Goal: Answer question/provide support: Share knowledge or assist other users

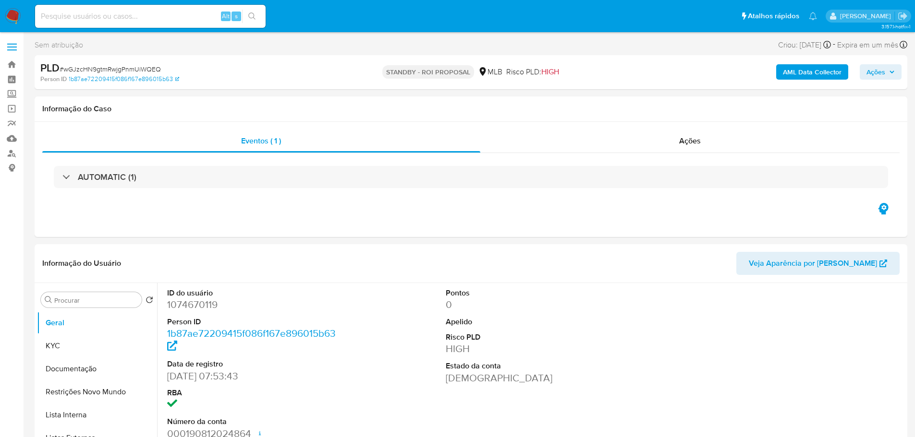
select select "10"
drag, startPoint x: 0, startPoint y: 0, endPoint x: 11, endPoint y: 12, distance: 16.0
click at [11, 12] on img at bounding box center [13, 16] width 16 height 16
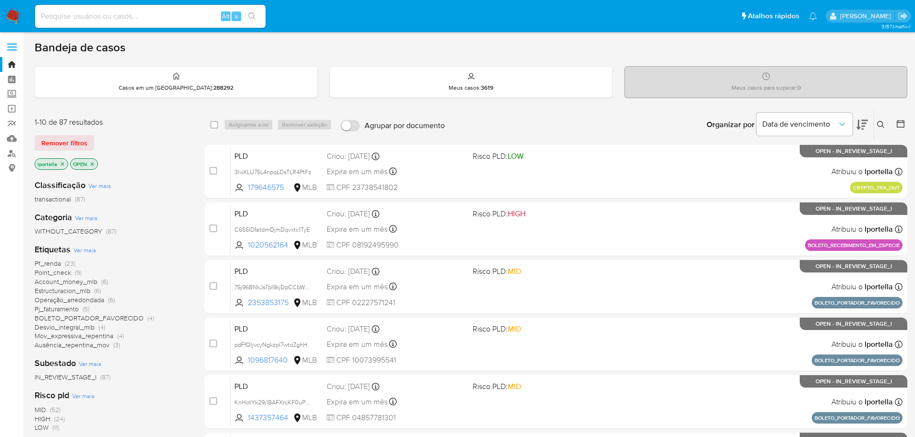
click at [117, 17] on input at bounding box center [150, 16] width 230 height 12
paste input "5bSnlufnHVql05M4dsdYis3M"
type input "5bSnlufnHVql05M4dsdYis3M"
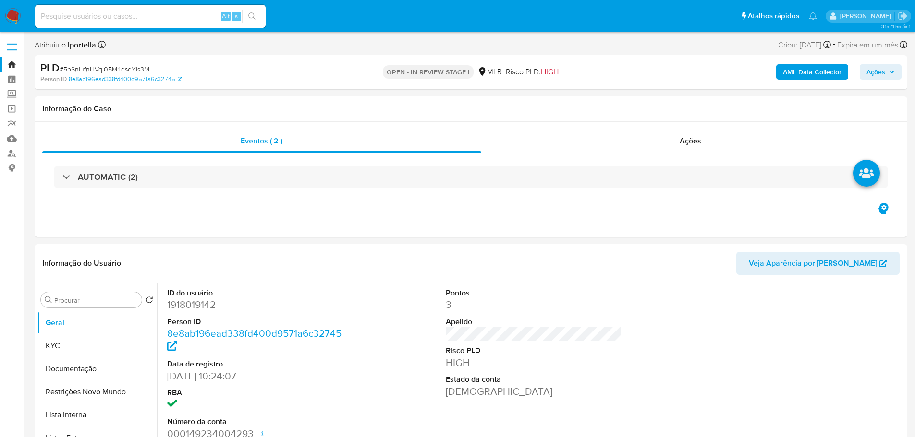
select select "10"
click at [875, 76] on span "Ações" at bounding box center [875, 71] width 19 height 15
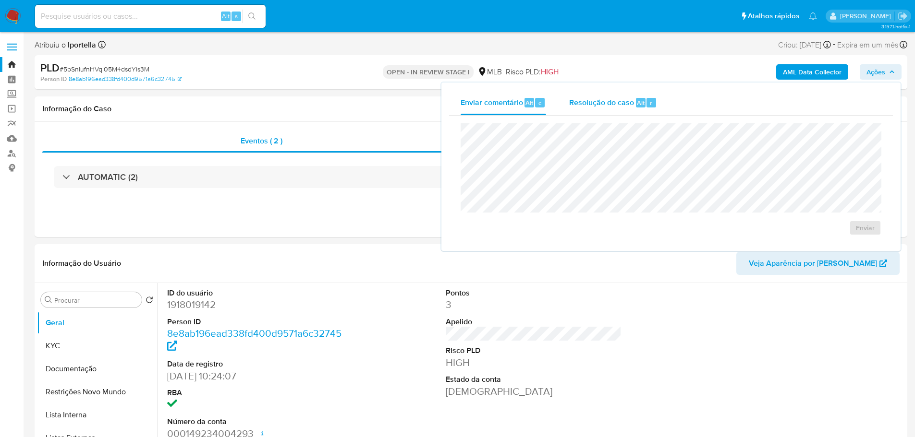
click at [583, 103] on span "Resolução do caso" at bounding box center [601, 102] width 65 height 11
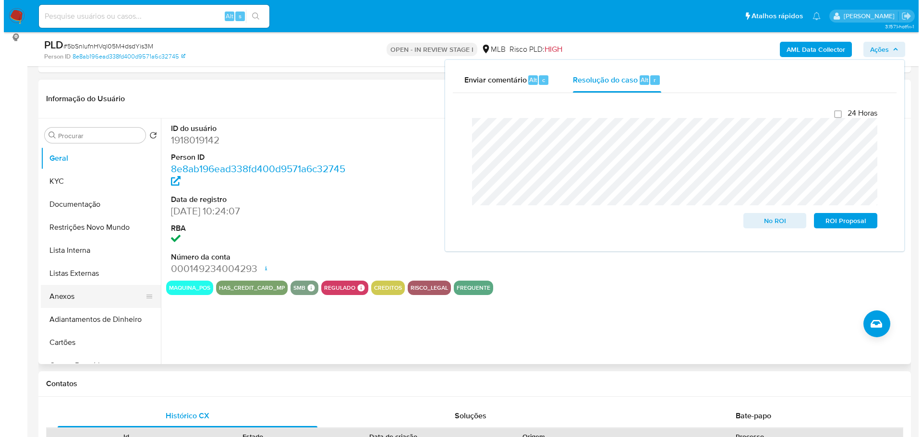
scroll to position [144, 0]
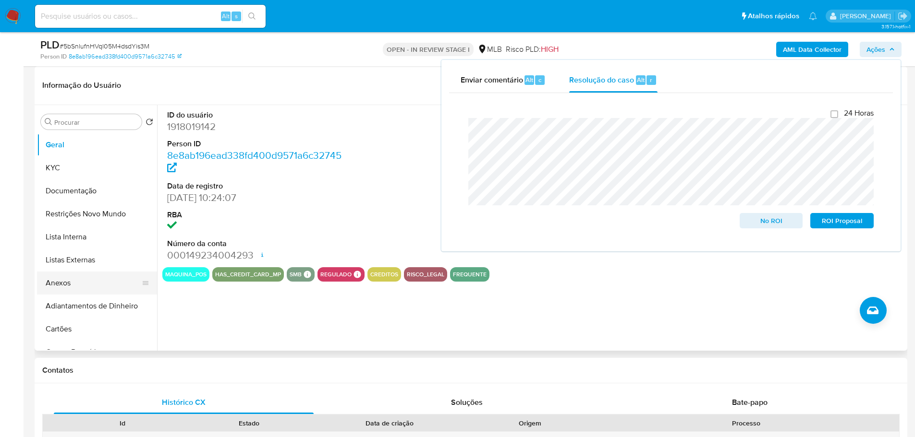
click at [76, 278] on button "Anexos" at bounding box center [93, 283] width 112 height 23
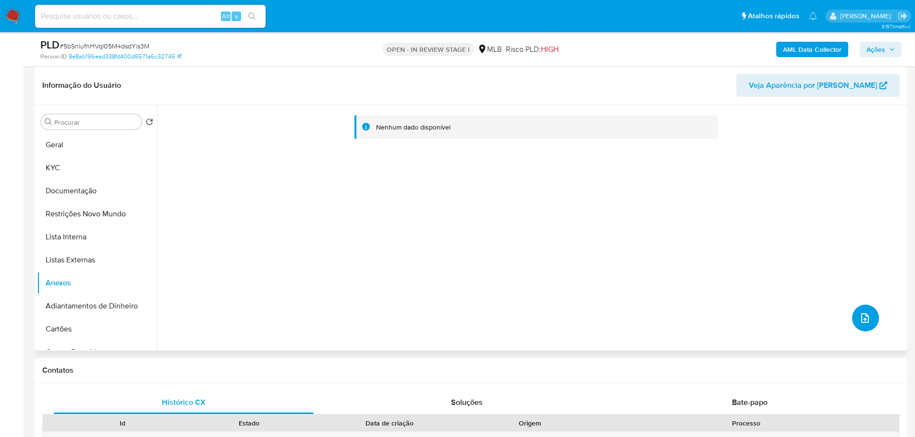
click at [854, 322] on button "upload-file" at bounding box center [865, 318] width 27 height 27
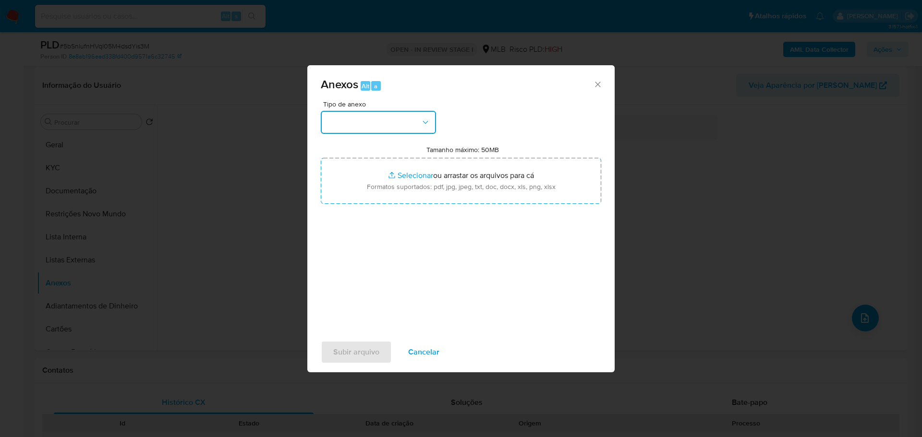
click at [411, 129] on button "button" at bounding box center [378, 122] width 115 height 23
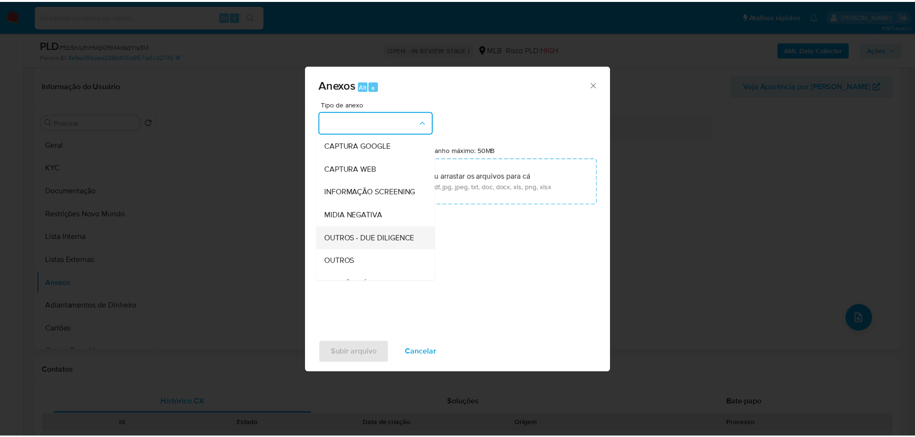
scroll to position [96, 0]
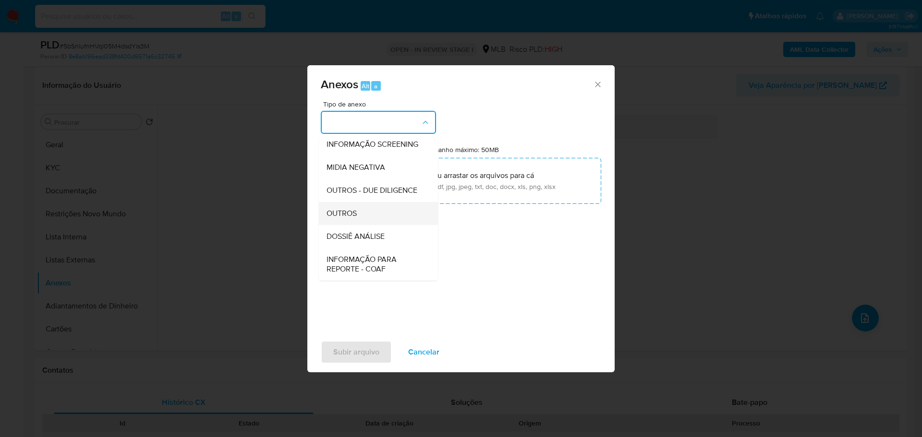
click at [340, 218] on span "OUTROS" at bounding box center [342, 214] width 30 height 10
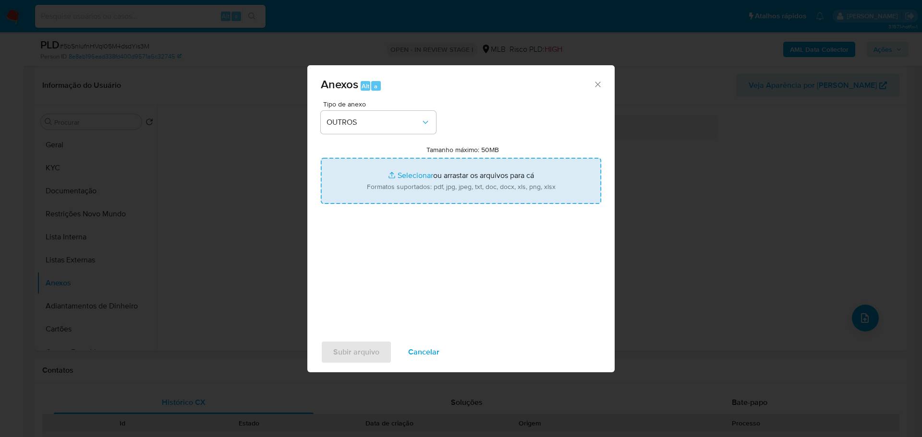
type input "C:\fakepath\SAR - XXX - CNPJ 45167659000175 - DISTRIBUIDORA ALVES OLIVEIRA LTDA…"
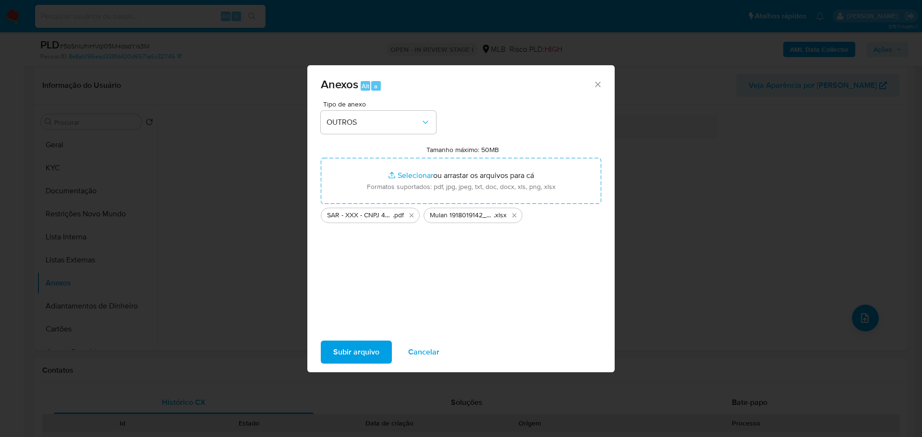
click at [363, 353] on span "Subir arquivo" at bounding box center [356, 352] width 46 height 21
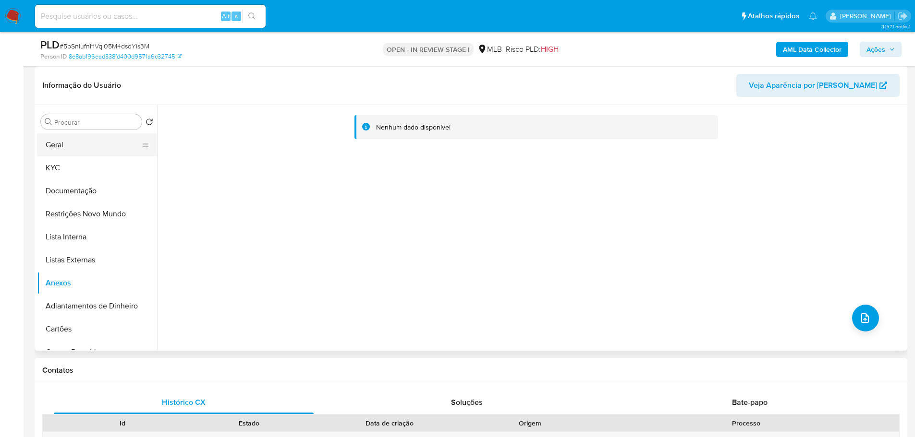
click at [55, 150] on button "Geral" at bounding box center [93, 144] width 112 height 23
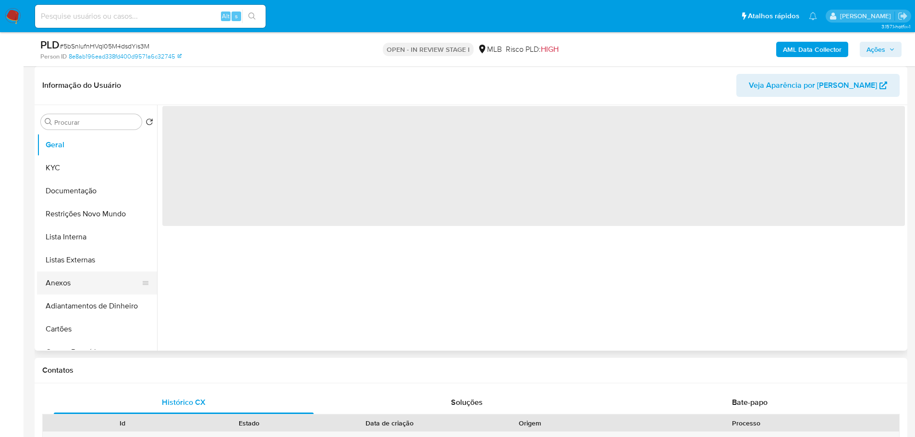
click at [79, 275] on button "Anexos" at bounding box center [93, 283] width 112 height 23
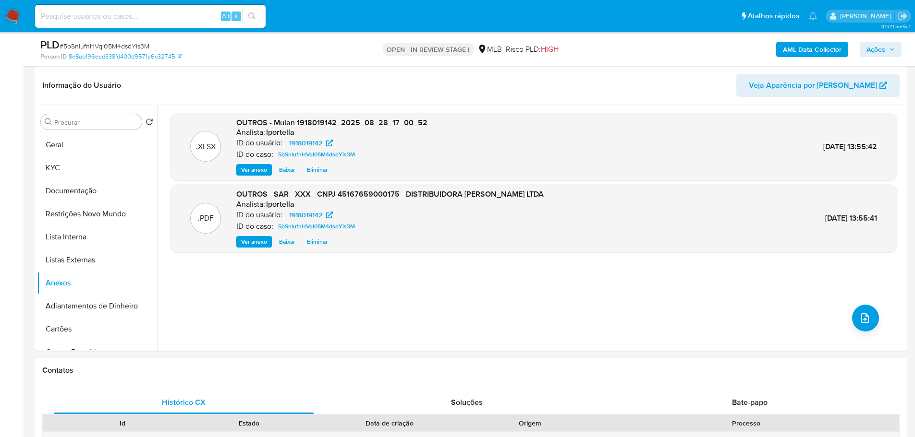
click at [888, 53] on span "Ações" at bounding box center [880, 49] width 28 height 13
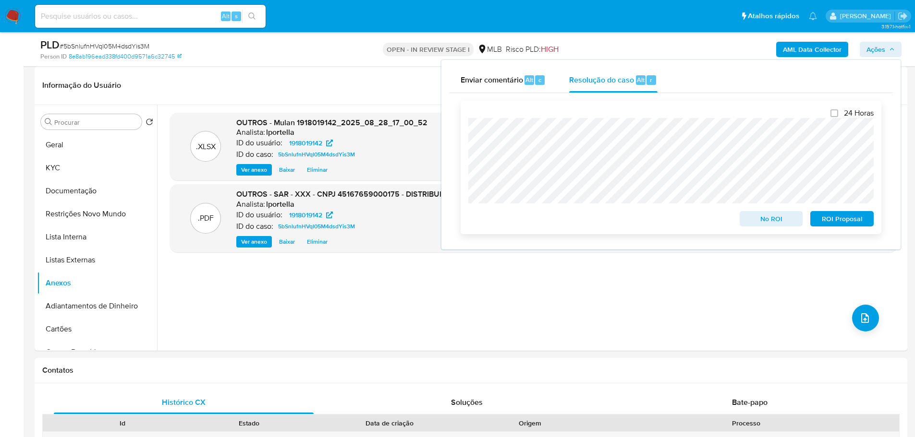
click at [840, 222] on span "ROI Proposal" at bounding box center [842, 218] width 50 height 13
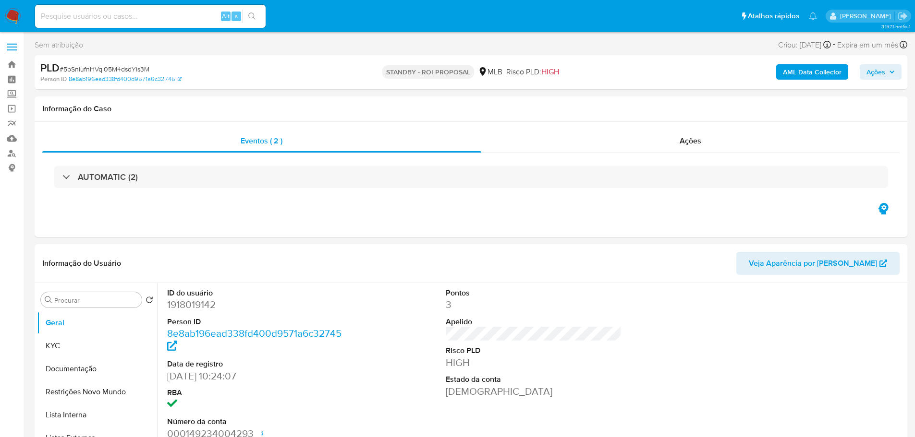
select select "10"
click at [95, 77] on link "8e8ab196ead338fd400d9571a6c32745" at bounding box center [125, 79] width 113 height 9
click at [117, 70] on span "# 5bSnlufnHVql05M4dsdYis3M" at bounding box center [105, 69] width 90 height 10
copy span "5bSnlufnHVql05M4dsdYis3M"
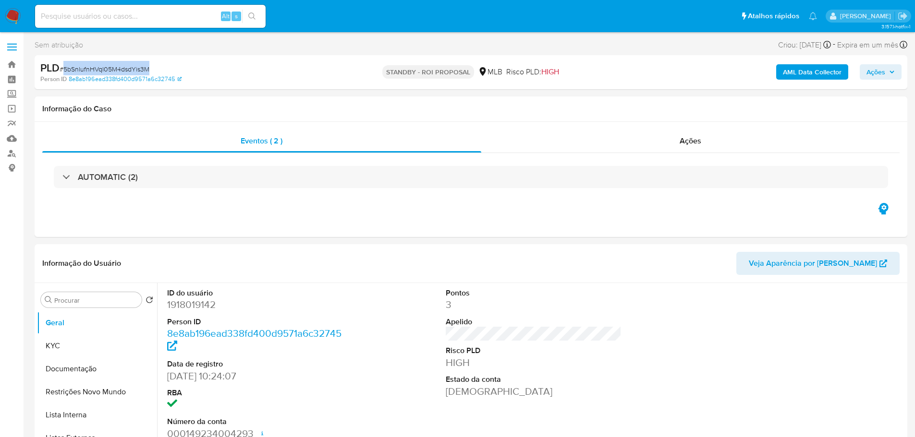
click at [14, 9] on img at bounding box center [13, 16] width 16 height 16
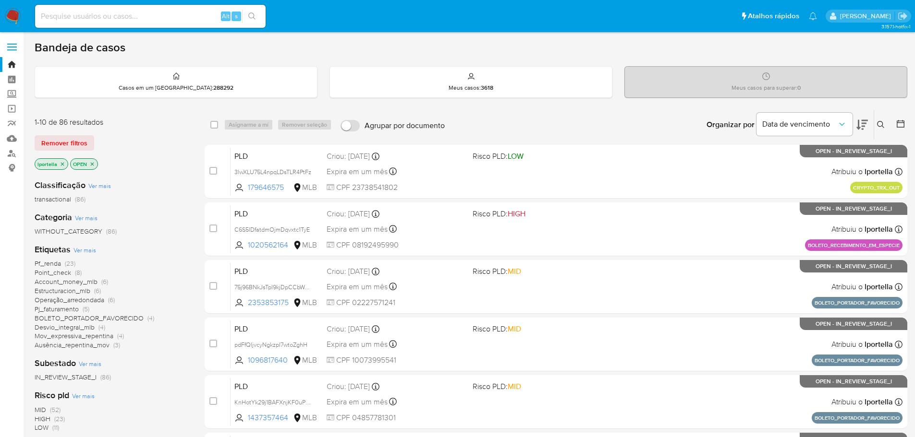
click at [174, 15] on input at bounding box center [150, 16] width 230 height 12
paste input "5bSnlufnHVql05M4dsdYis3M"
type input "5bSnlufnHVql05M4dsdYis3M"
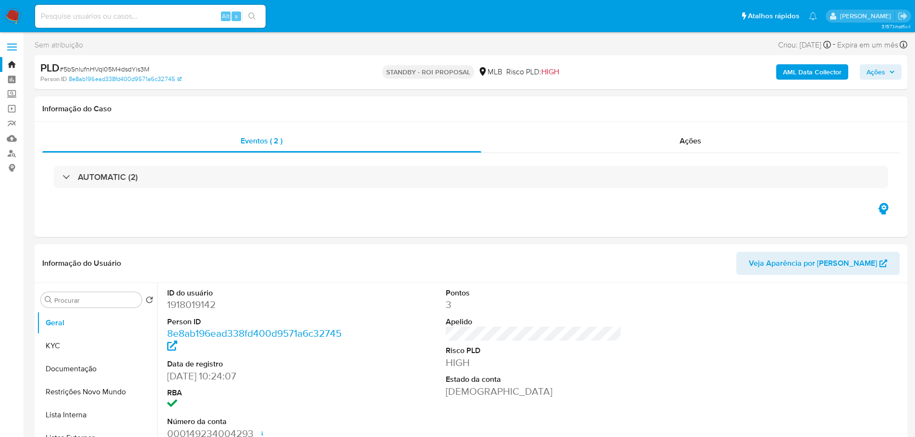
select select "10"
click at [12, 16] on img at bounding box center [13, 16] width 16 height 16
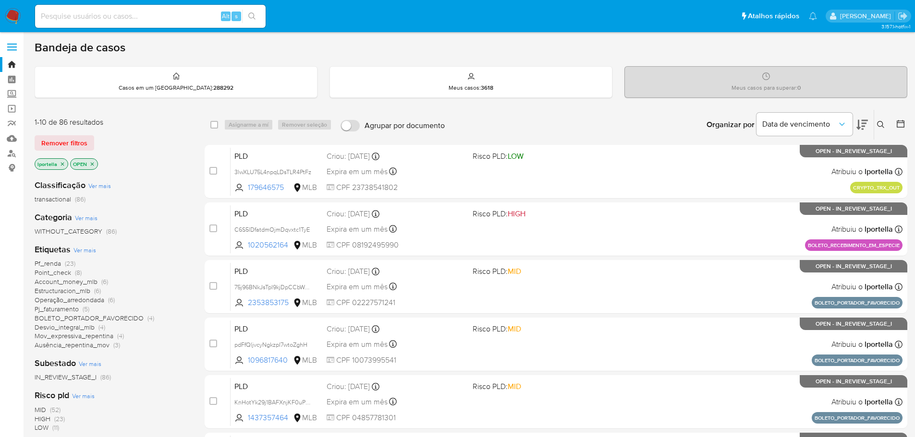
click at [13, 15] on img at bounding box center [13, 16] width 16 height 16
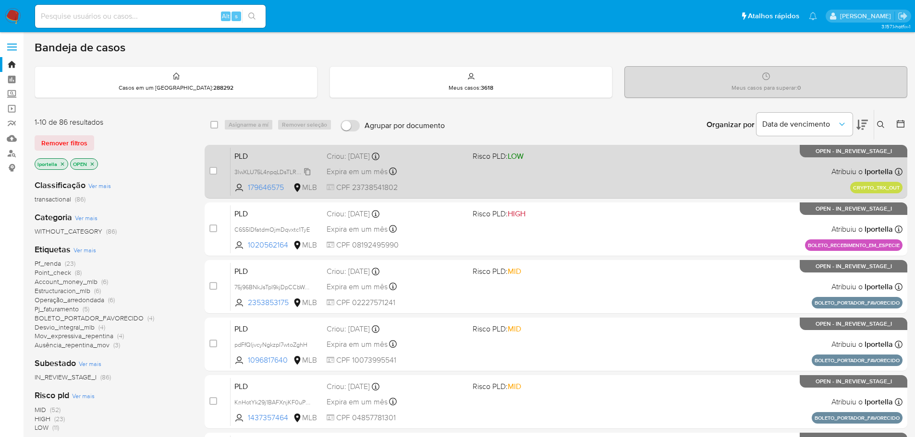
click at [271, 171] on span "3lwXLU75L4npqLDsTLR4PtFz" at bounding box center [272, 171] width 77 height 11
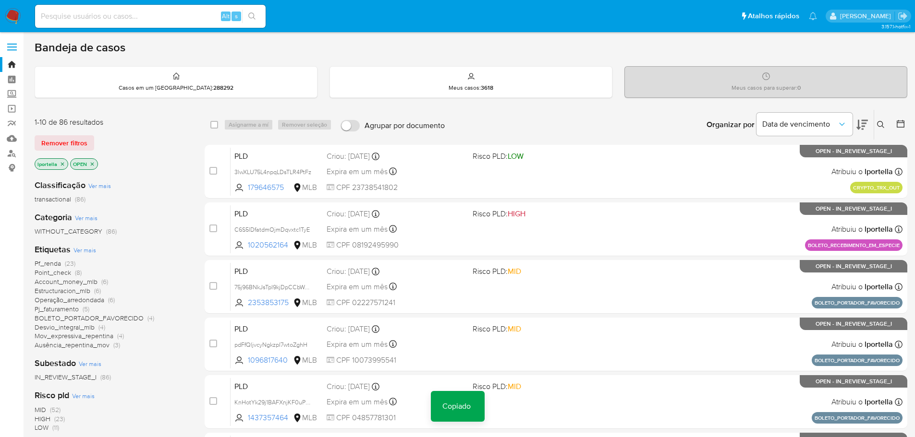
click at [148, 22] on input at bounding box center [150, 16] width 230 height 12
paste input "3lwXLU75L4npqLDsTLR4PtFz"
type input "3lwXLU75L4npqLDsTLR4PtFz"
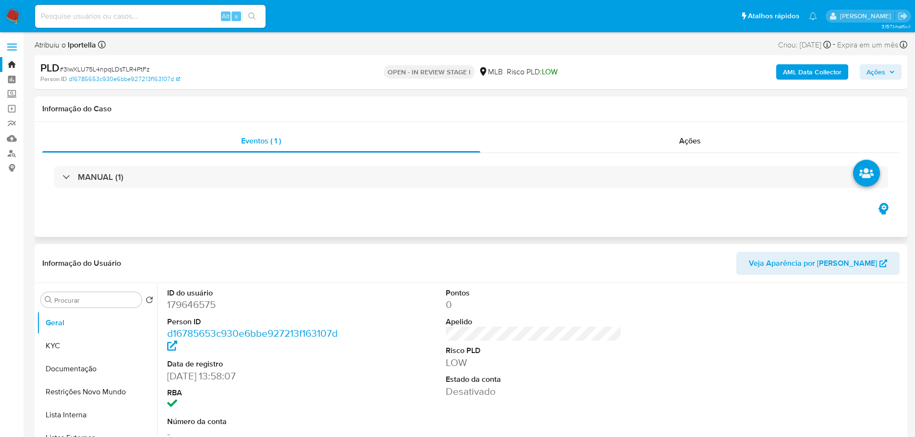
select select "10"
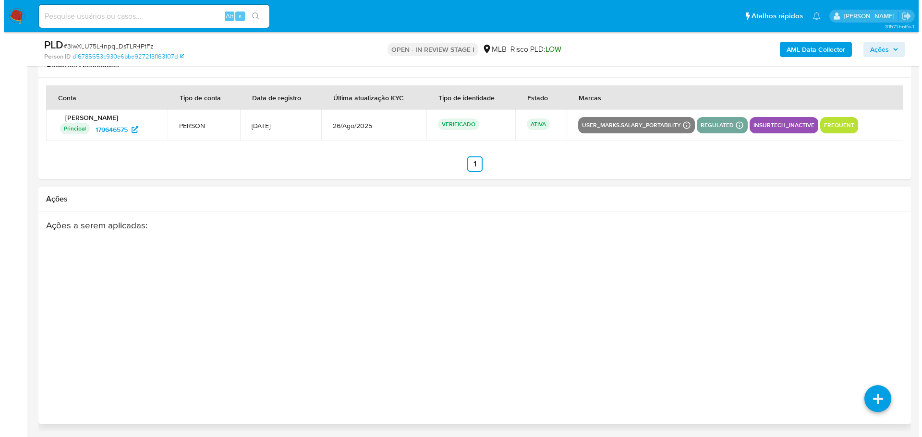
scroll to position [1381, 0]
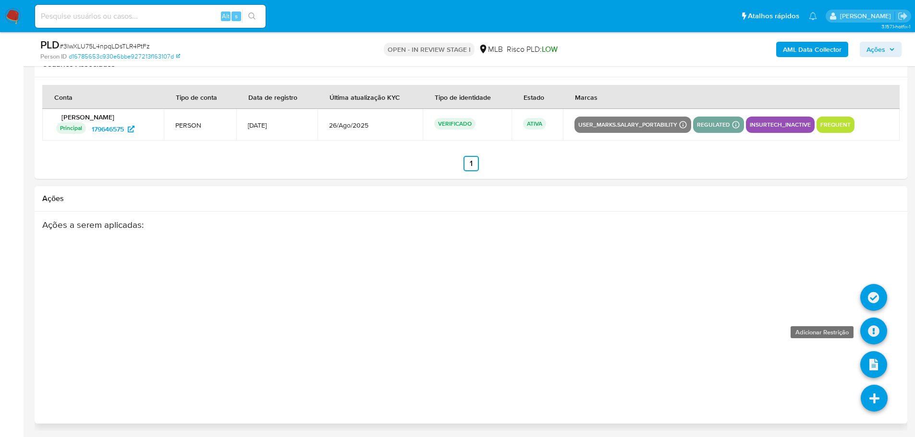
click at [871, 332] on icon at bounding box center [873, 331] width 27 height 27
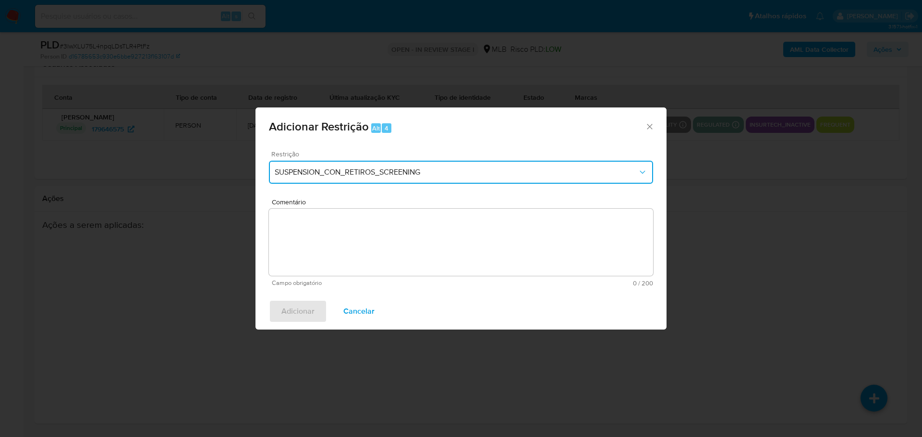
click at [424, 173] on span "SUSPENSION_CON_RETIROS_SCREENING" at bounding box center [456, 173] width 363 height 10
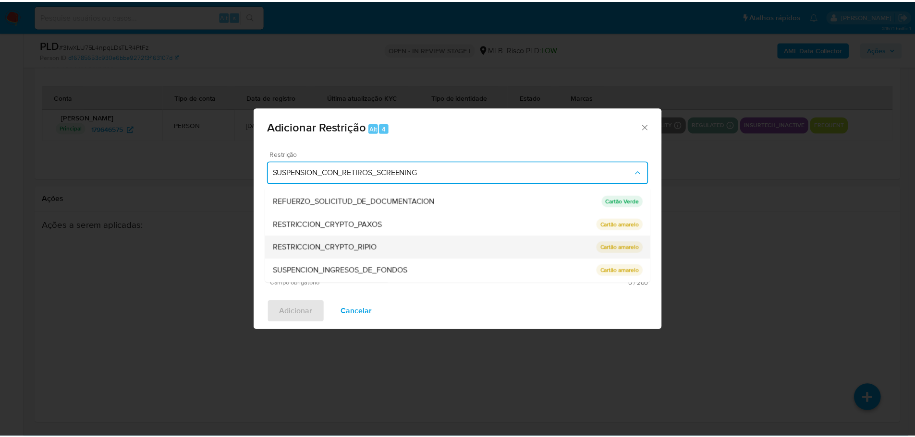
scroll to position [134, 0]
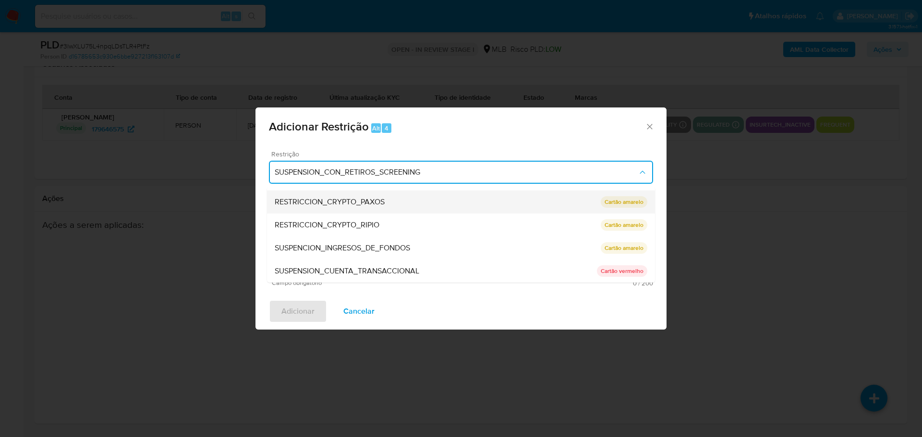
click at [582, 203] on div "RESTRICCION_CRYPTO_PAXOS" at bounding box center [438, 202] width 326 height 23
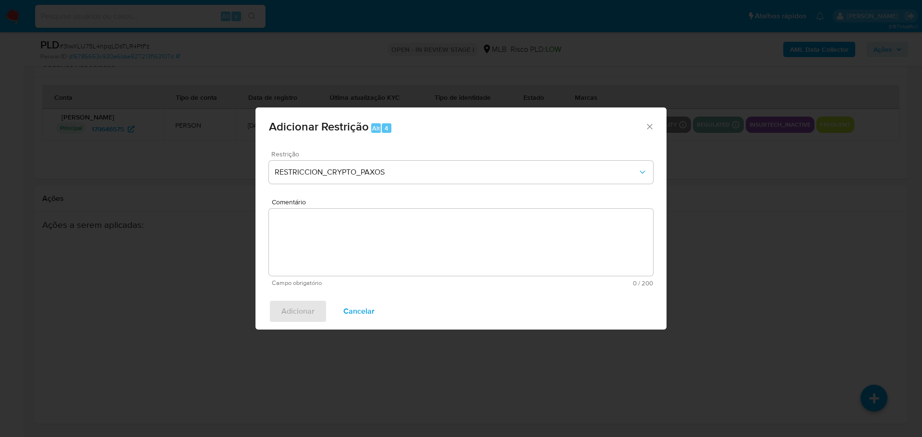
click at [650, 126] on icon "Fechar a janela" at bounding box center [650, 127] width 10 height 10
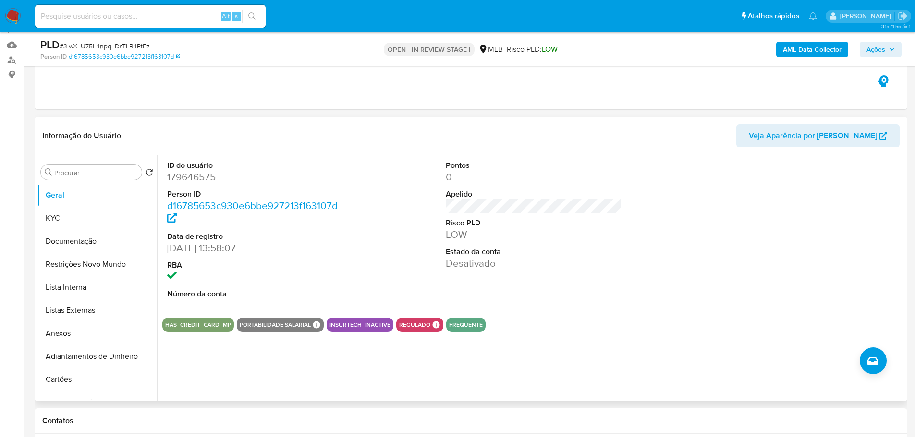
scroll to position [85, 0]
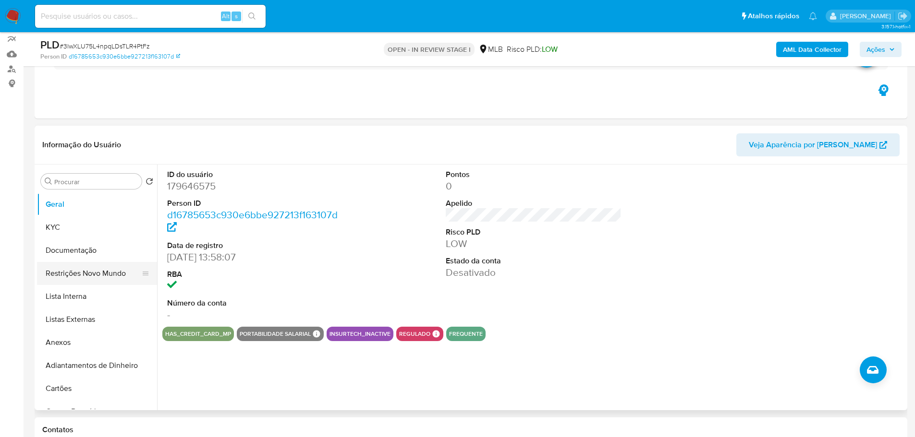
click at [83, 276] on button "Restrições Novo Mundo" at bounding box center [93, 273] width 112 height 23
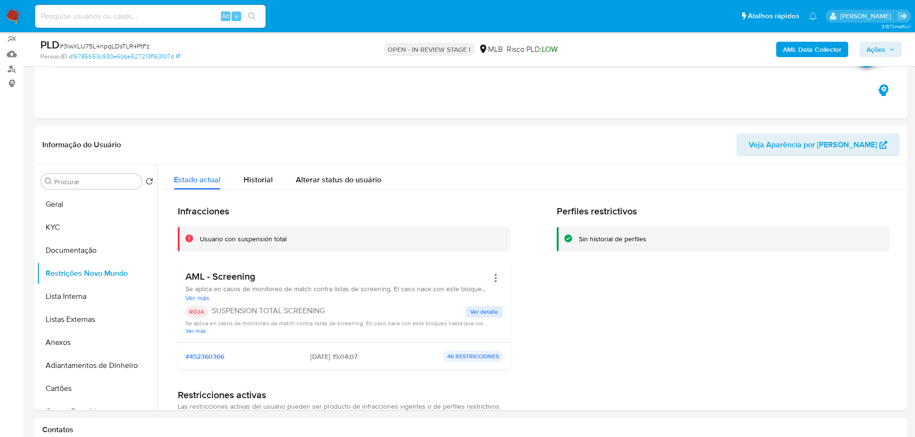
click at [105, 21] on input at bounding box center [150, 16] width 230 height 12
paste input "VCOLKPIU77vKgh83okpUKqj7"
type input "VCOLKPIU77vKgh83okpUKqj7"
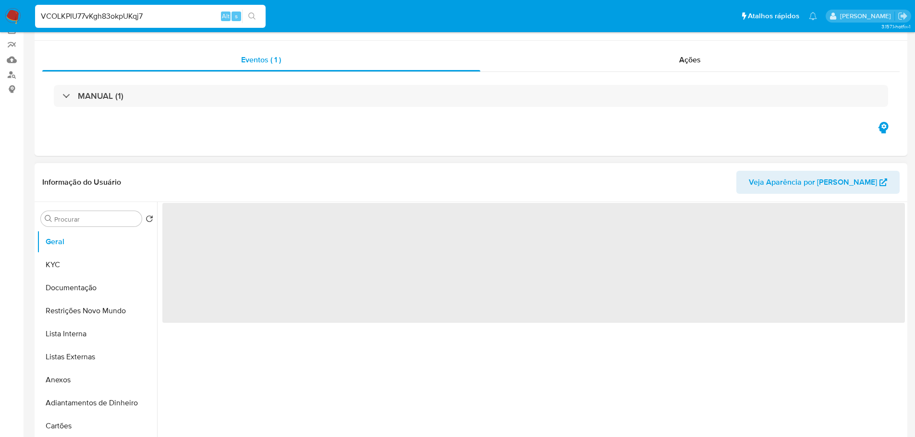
scroll to position [192, 0]
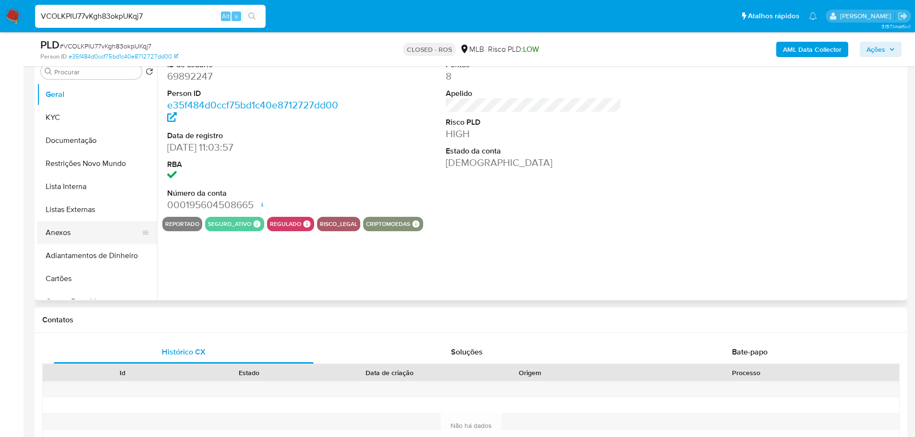
click at [77, 228] on button "Anexos" at bounding box center [93, 232] width 112 height 23
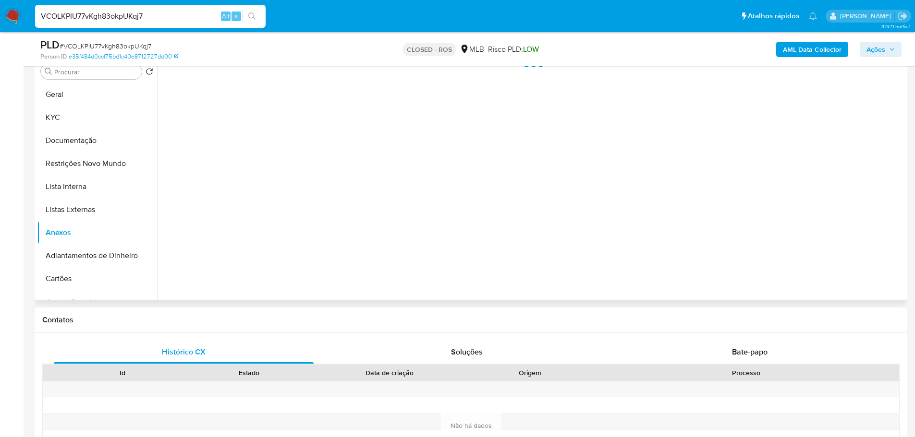
select select "10"
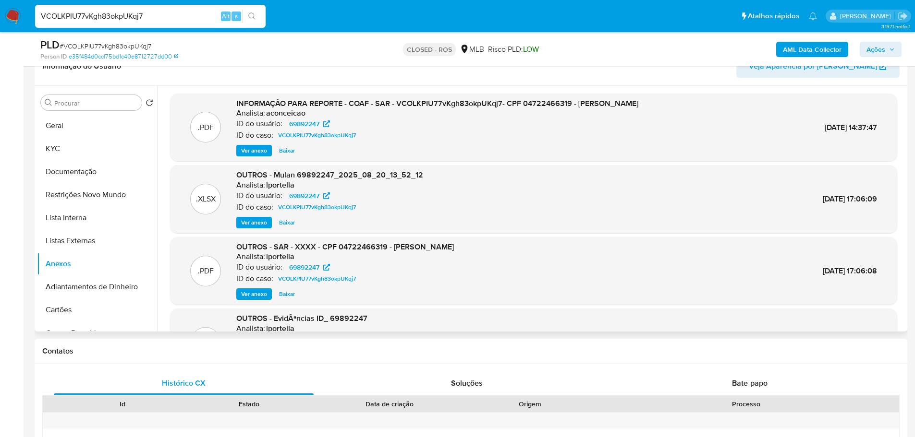
scroll to position [144, 0]
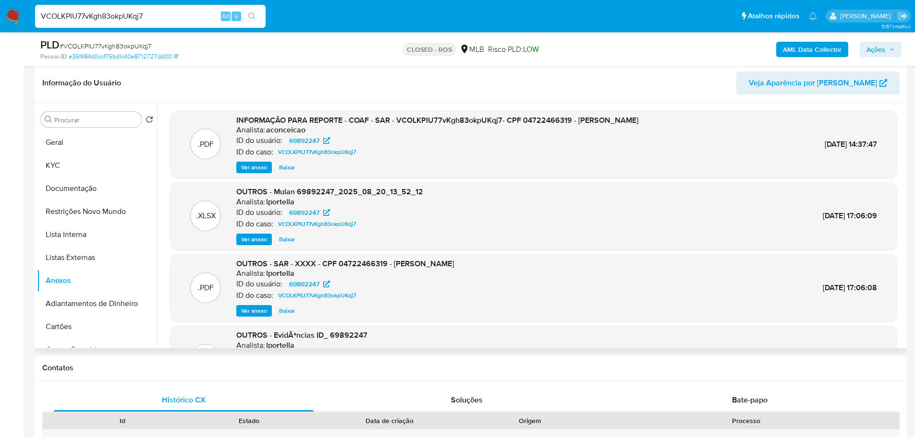
click at [258, 169] on span "Ver anexo" at bounding box center [254, 168] width 26 height 10
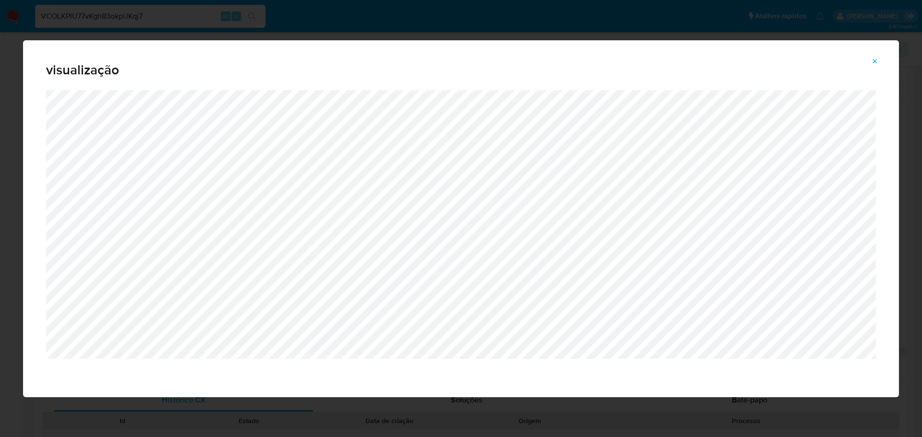
click at [872, 62] on icon "Attachment preview" at bounding box center [875, 62] width 8 height 8
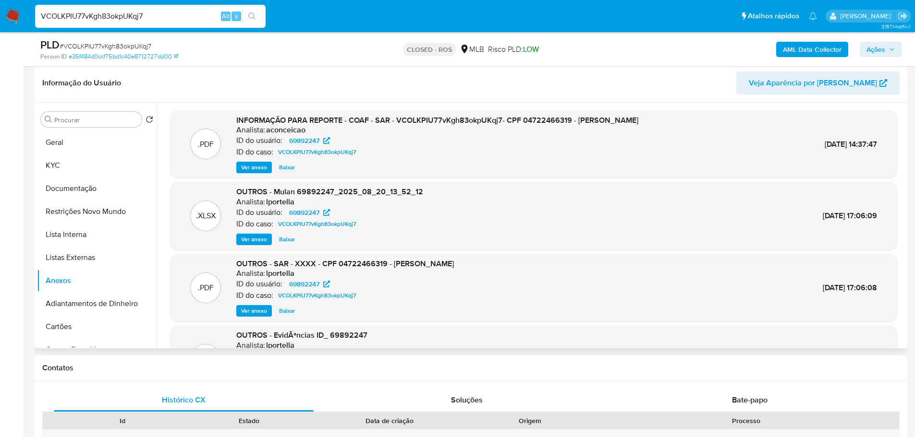
click at [13, 16] on img at bounding box center [13, 16] width 16 height 16
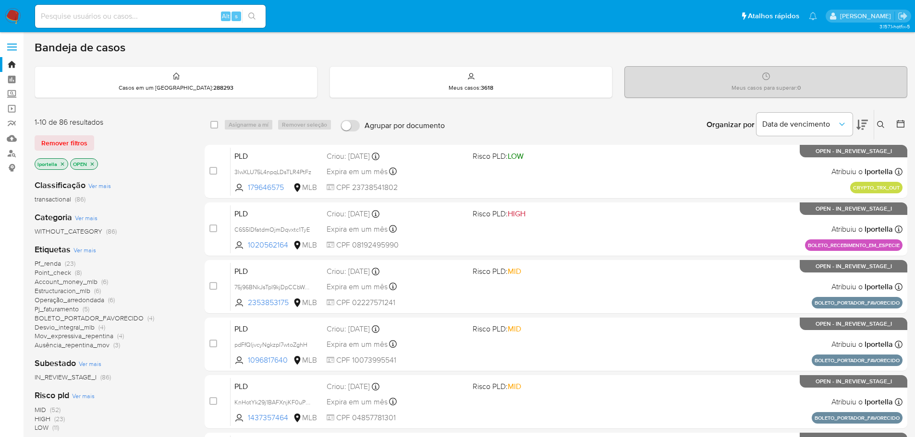
click at [85, 13] on input at bounding box center [150, 16] width 230 height 12
paste input "1229510288"
click at [102, 21] on input "1229510288" at bounding box center [150, 16] width 230 height 12
click at [101, 20] on input "1229510288" at bounding box center [150, 16] width 230 height 12
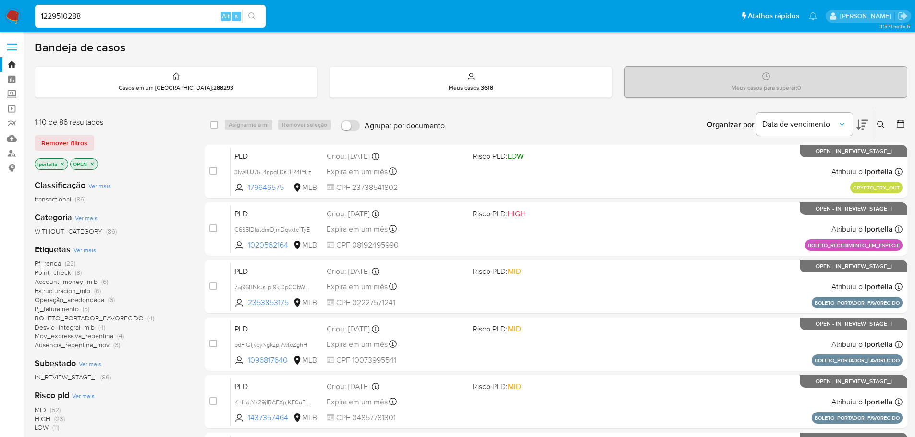
paste input
click at [44, 18] on input "1229510288" at bounding box center [150, 16] width 230 height 12
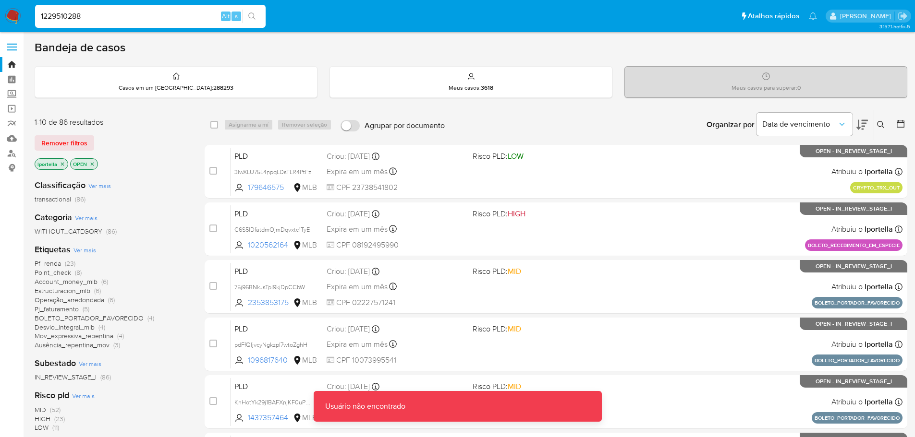
click at [123, 5] on div "1229510288 Alt s" at bounding box center [150, 16] width 230 height 23
drag, startPoint x: 122, startPoint y: 22, endPoint x: 109, endPoint y: 16, distance: 14.6
click at [118, 20] on input "1229510288" at bounding box center [150, 16] width 230 height 12
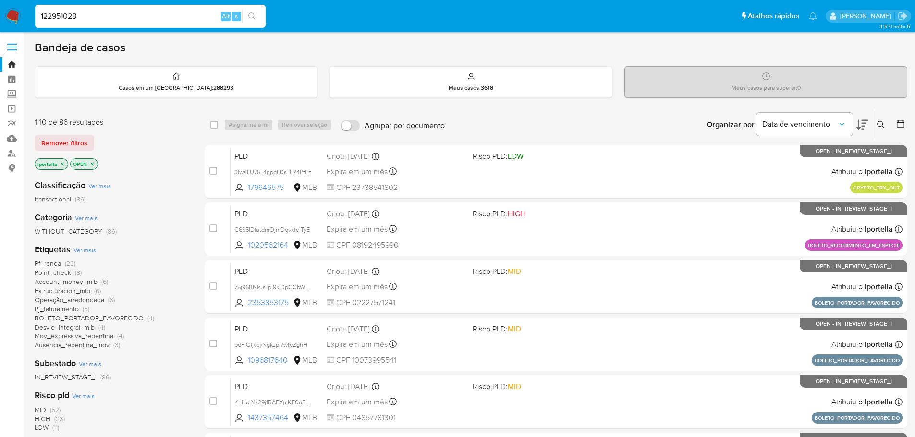
type input "122951028"
click at [102, 20] on input at bounding box center [150, 16] width 230 height 12
paste input "1229510288"
type input "1229510288"
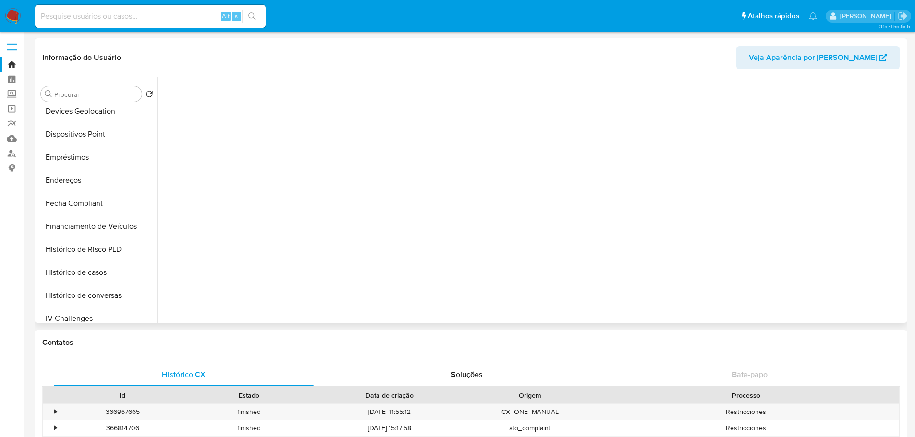
scroll to position [429, 0]
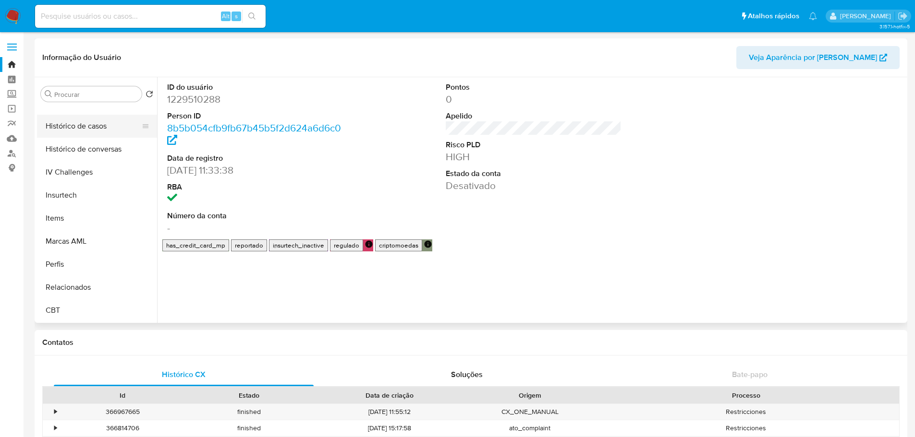
select select "10"
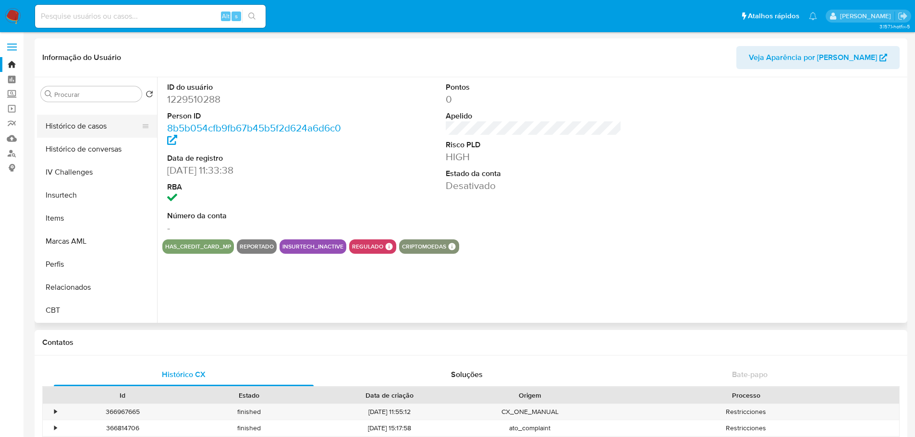
click at [83, 133] on button "Histórico de casos" at bounding box center [93, 126] width 112 height 23
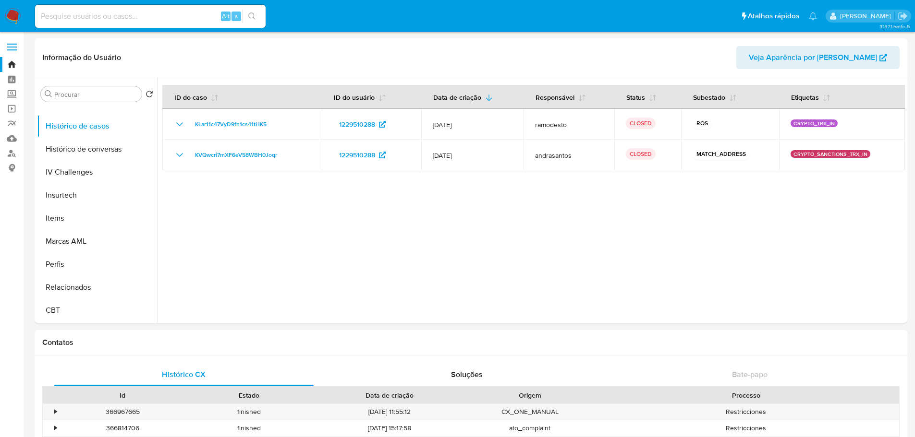
click at [114, 17] on input at bounding box center [150, 16] width 230 height 12
paste input "3lwXLU75L4npqLDsTLR4PtFz"
type input "3lwXLU75L4npqLDsTLR4PtFz"
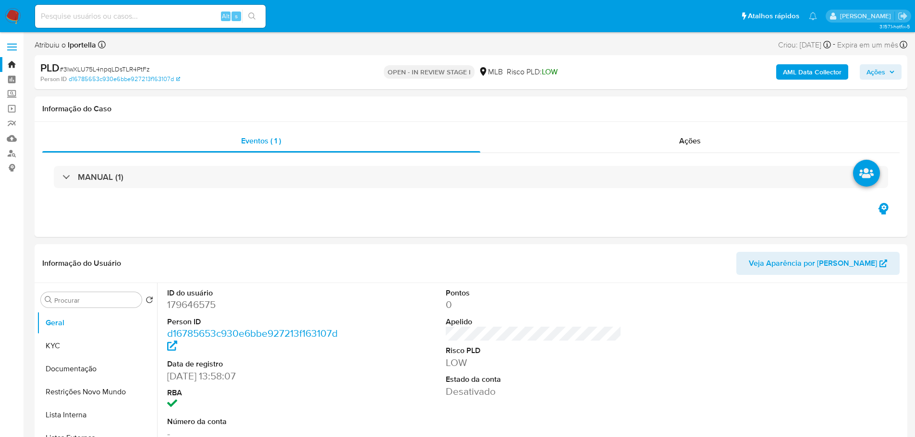
select select "10"
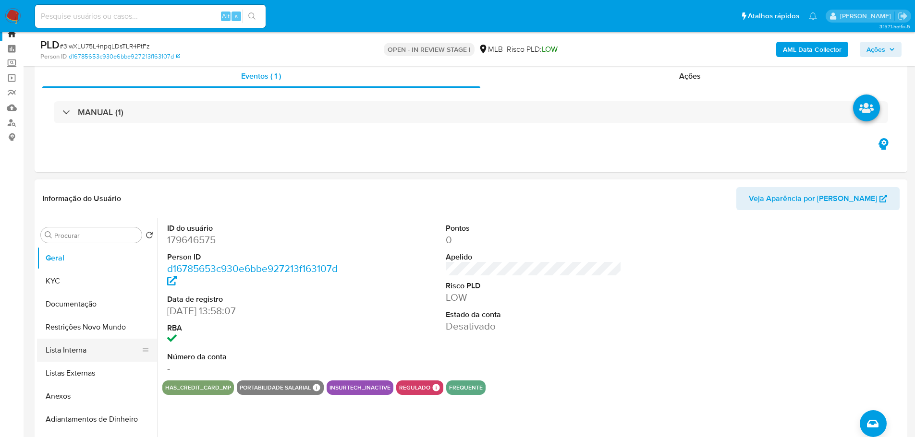
scroll to position [48, 0]
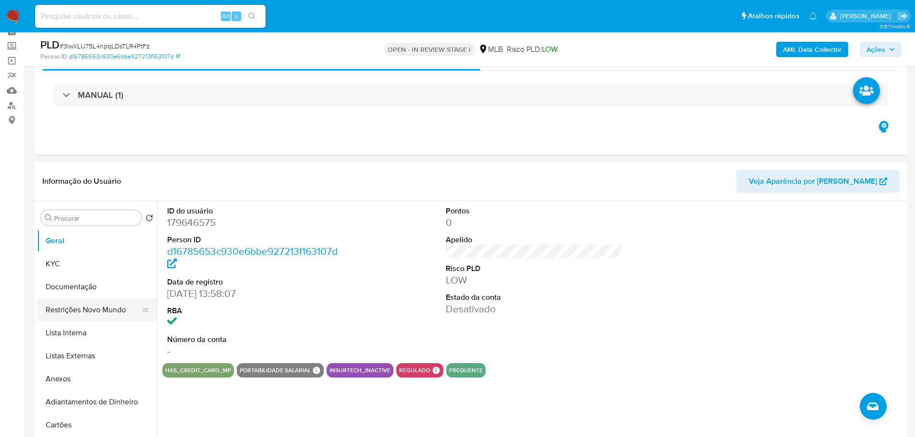
click at [85, 306] on button "Restrições Novo Mundo" at bounding box center [93, 310] width 112 height 23
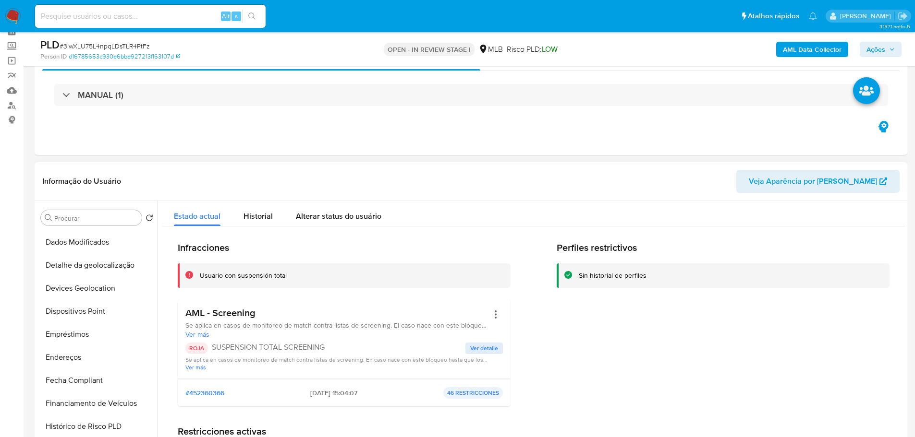
scroll to position [384, 0]
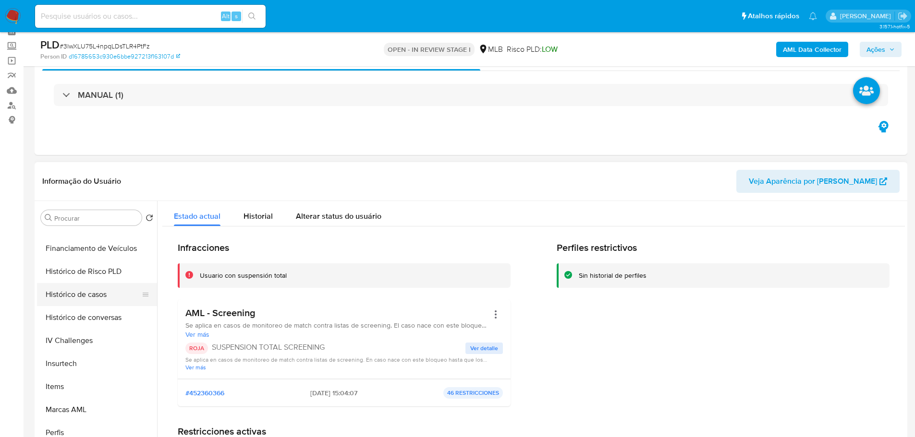
click at [93, 303] on button "Histórico de casos" at bounding box center [93, 294] width 112 height 23
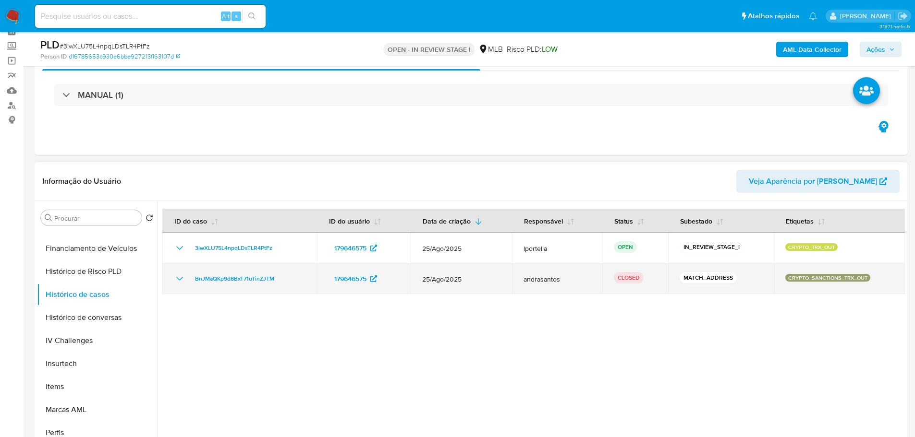
drag, startPoint x: 871, startPoint y: 281, endPoint x: 782, endPoint y: 281, distance: 89.3
click at [785, 281] on div "CRYPTO_SANCTIONS_TRX_OUT" at bounding box center [839, 279] width 108 height 10
drag, startPoint x: 298, startPoint y: 282, endPoint x: 194, endPoint y: 282, distance: 103.2
click at [194, 282] on div "BnJMaQKp9d8BxT71uTinZJTM" at bounding box center [240, 279] width 132 height 12
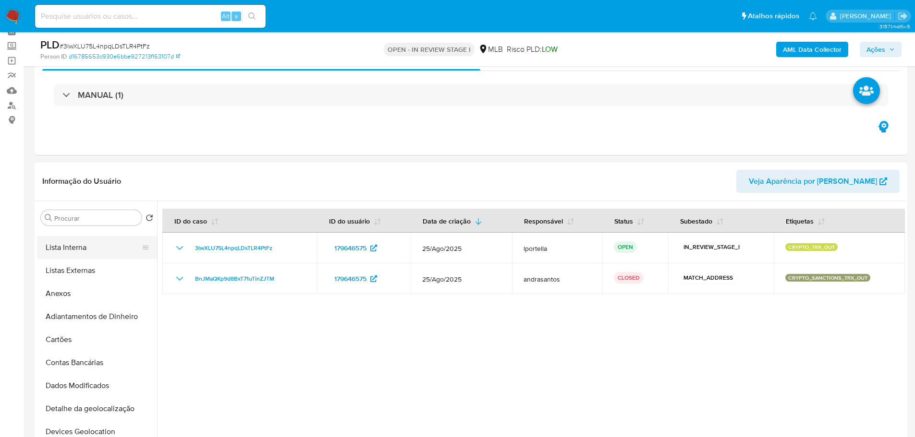
scroll to position [48, 0]
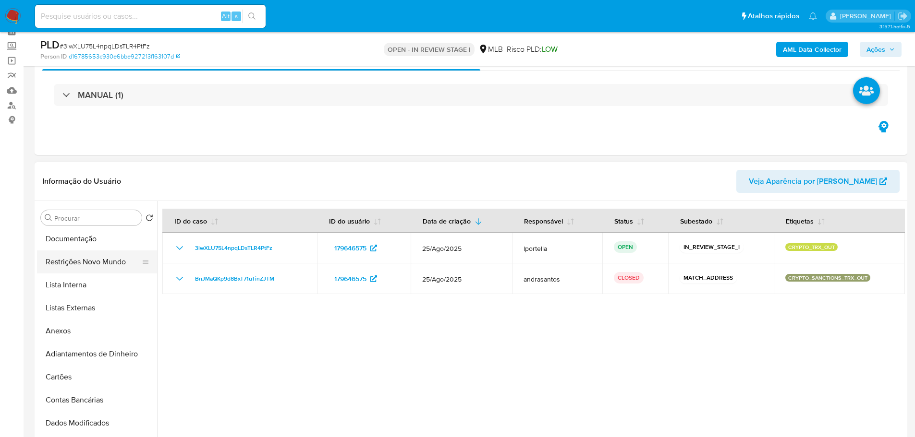
click at [89, 267] on button "Restrições Novo Mundo" at bounding box center [93, 262] width 112 height 23
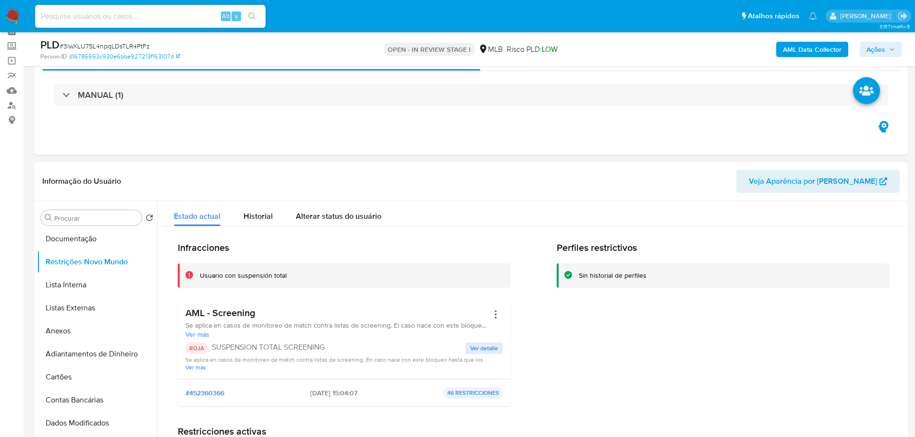
click at [234, 316] on h3 "AML - Screening" at bounding box center [336, 313] width 303 height 12
drag, startPoint x: 304, startPoint y: 350, endPoint x: 212, endPoint y: 344, distance: 91.9
click at [212, 344] on p "SUSPENSION TOTAL SCREENING" at bounding box center [339, 348] width 254 height 10
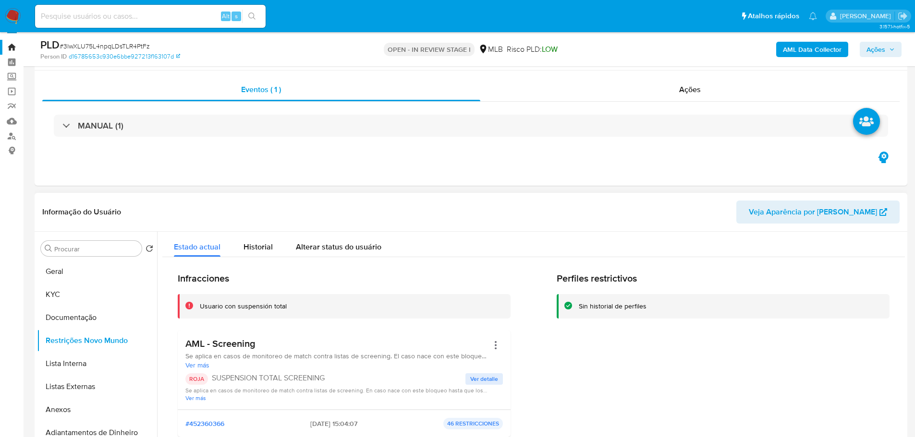
scroll to position [0, 0]
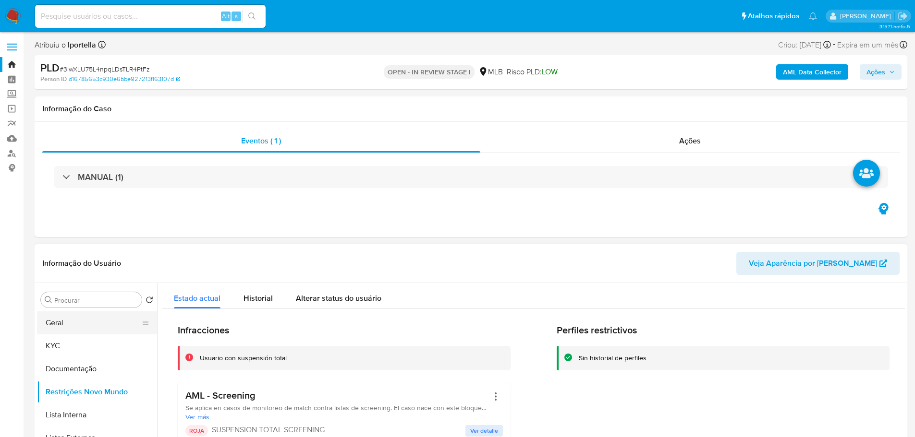
click at [73, 319] on button "Geral" at bounding box center [93, 323] width 112 height 23
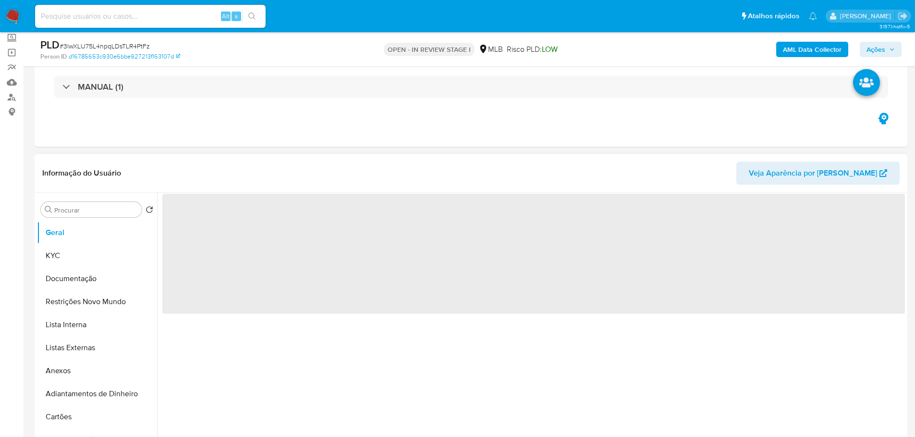
scroll to position [144, 0]
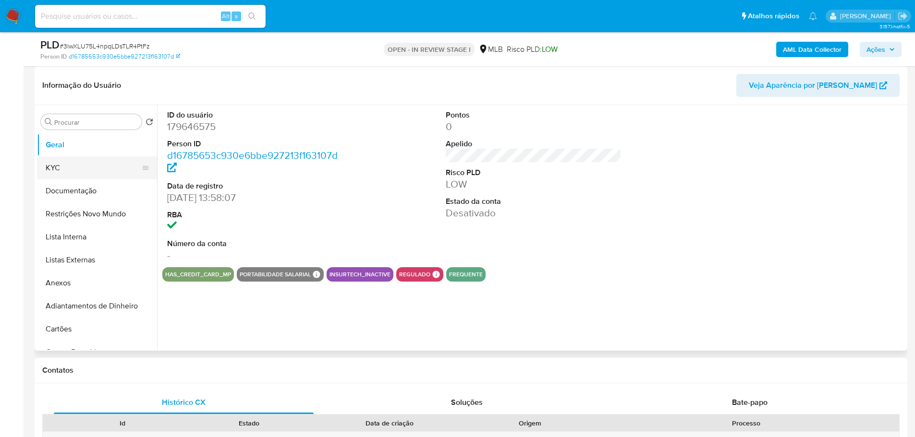
drag, startPoint x: 86, startPoint y: 167, endPoint x: 127, endPoint y: 162, distance: 41.1
click at [86, 167] on button "KYC" at bounding box center [93, 168] width 112 height 23
